Goal: Transaction & Acquisition: Purchase product/service

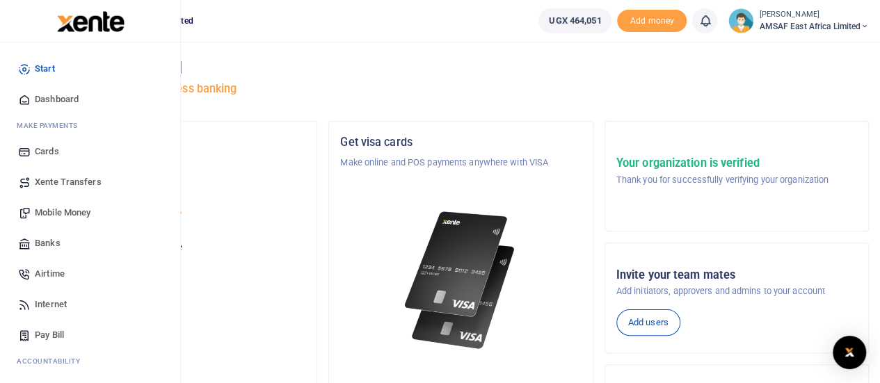
click at [79, 211] on span "Mobile Money" at bounding box center [63, 213] width 56 height 14
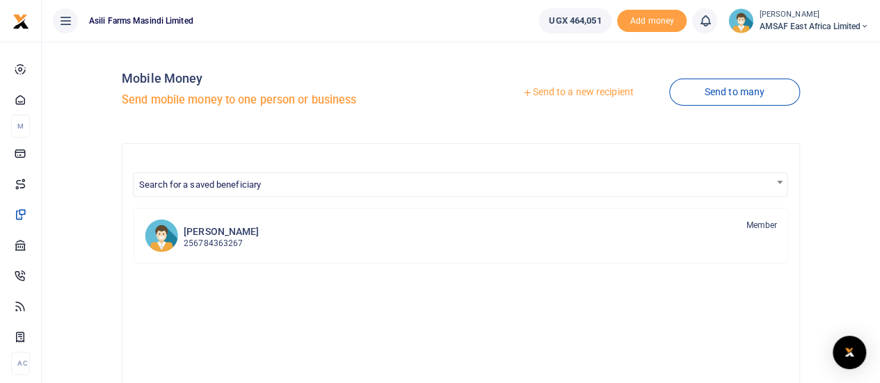
click at [572, 95] on link "Send to a new recipient" at bounding box center [578, 92] width 182 height 25
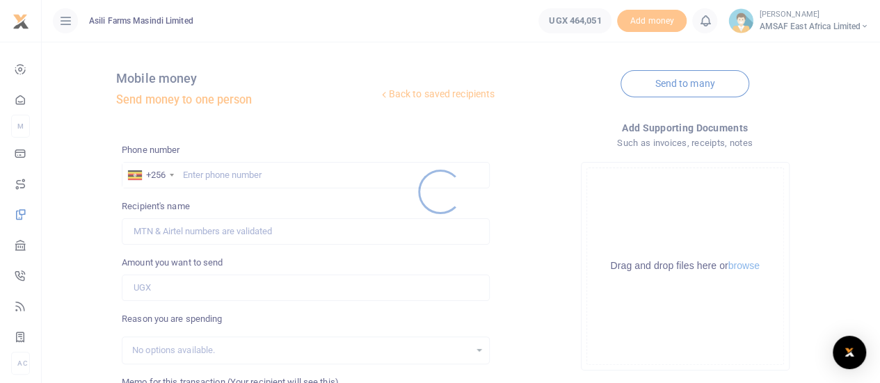
click at [198, 176] on div at bounding box center [440, 191] width 880 height 383
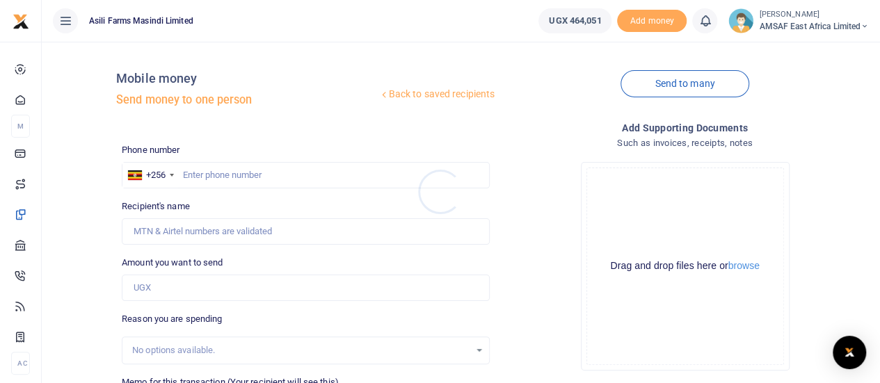
click at [198, 176] on div at bounding box center [440, 191] width 880 height 383
click at [199, 176] on input "text" at bounding box center [306, 175] width 368 height 26
type input "777007279"
type input "James Nkojo"
type input "777007279"
